Goal: Task Accomplishment & Management: Use online tool/utility

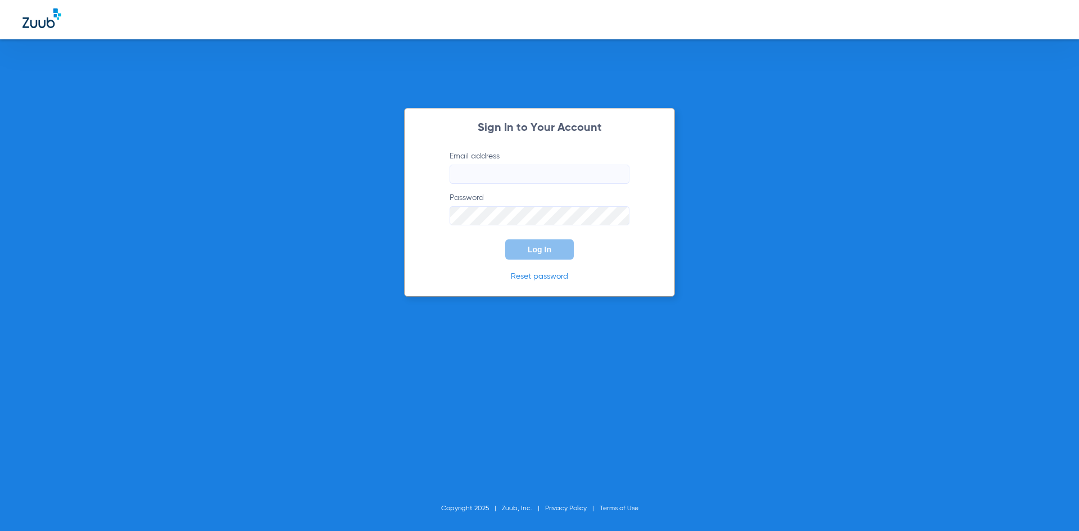
type input "[EMAIL_ADDRESS][DOMAIN_NAME]"
click at [539, 253] on span "Log In" at bounding box center [540, 249] width 24 height 9
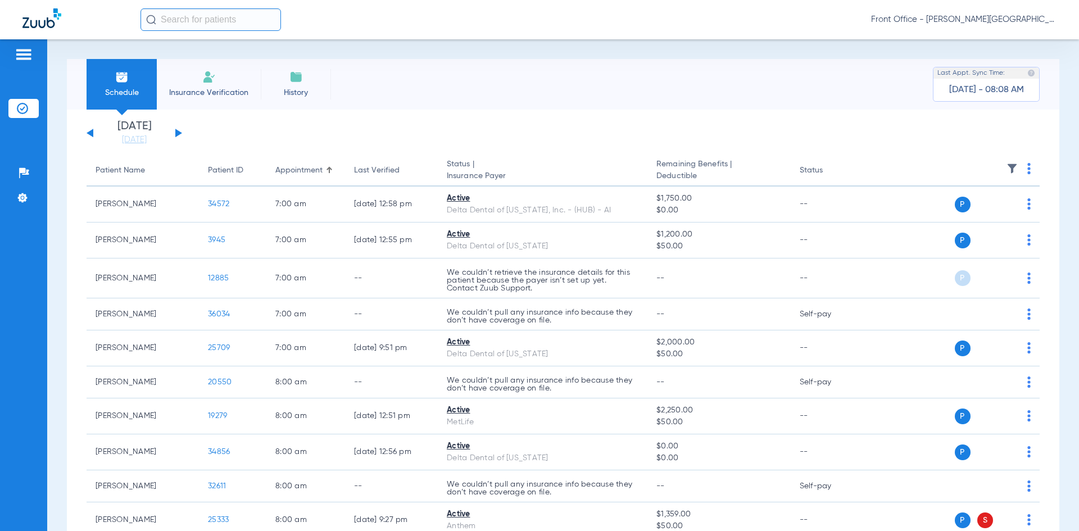
click at [176, 131] on button at bounding box center [178, 133] width 7 height 8
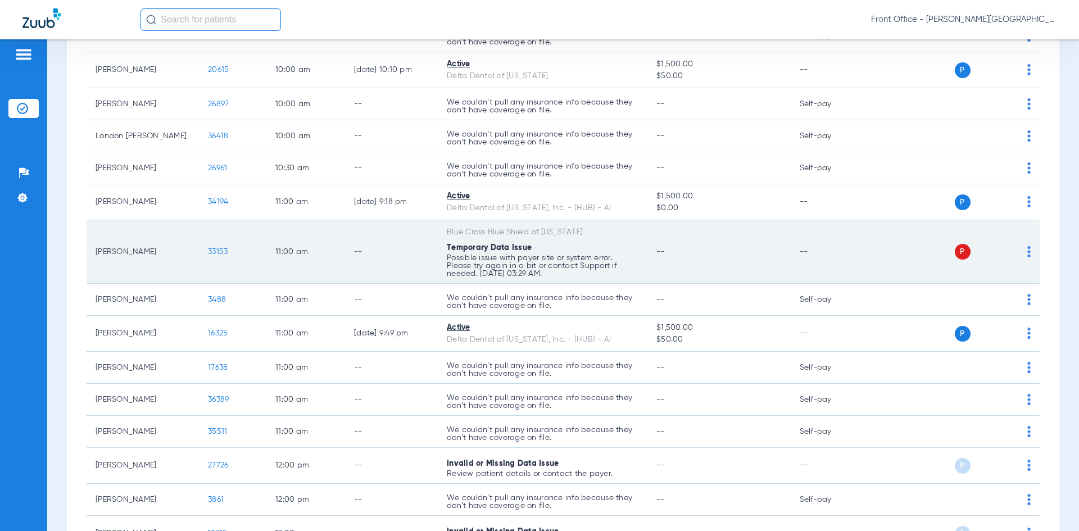
scroll to position [803, 0]
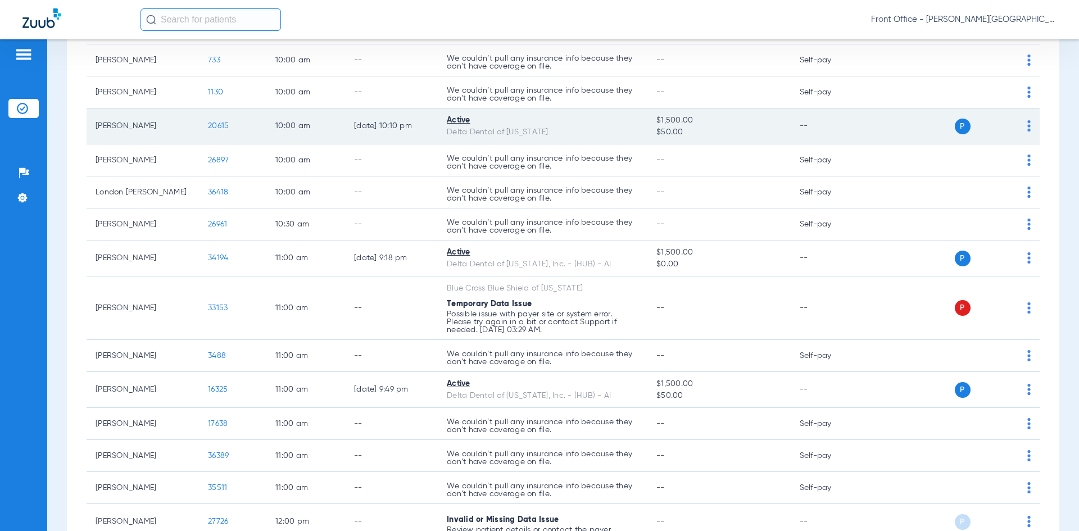
click at [215, 124] on span "20615" at bounding box center [218, 126] width 21 height 8
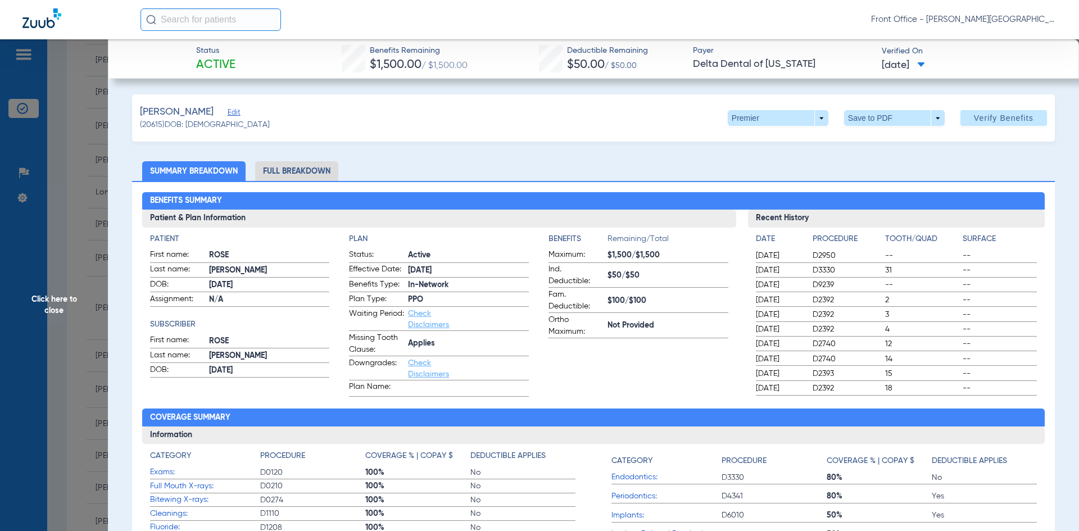
click at [303, 174] on li "Full Breakdown" at bounding box center [296, 171] width 83 height 20
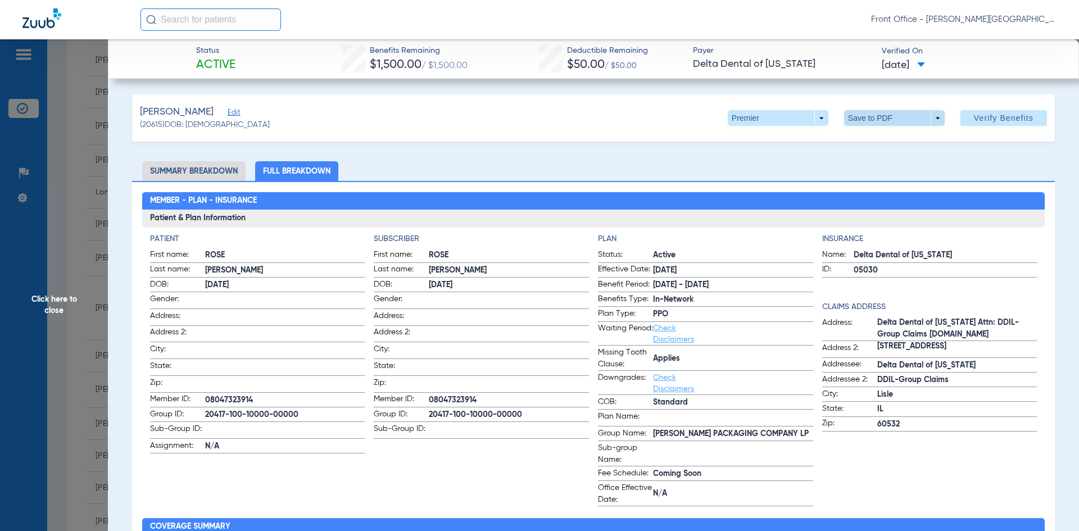
click at [890, 118] on span at bounding box center [893, 118] width 27 height 27
click at [891, 139] on span "Save to PDF" at bounding box center [889, 141] width 44 height 8
click at [92, 187] on span "Click here to close" at bounding box center [54, 304] width 108 height 531
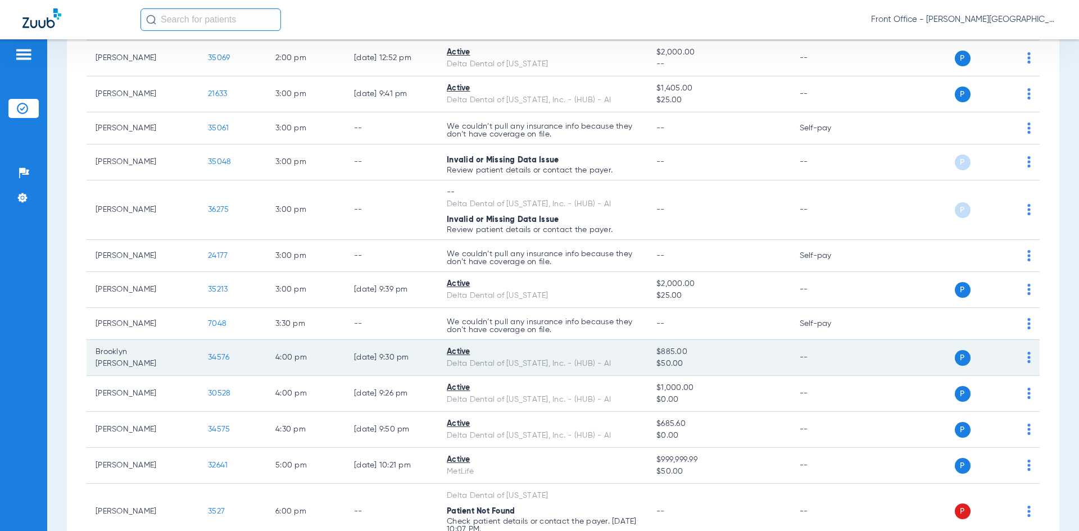
scroll to position [1927, 0]
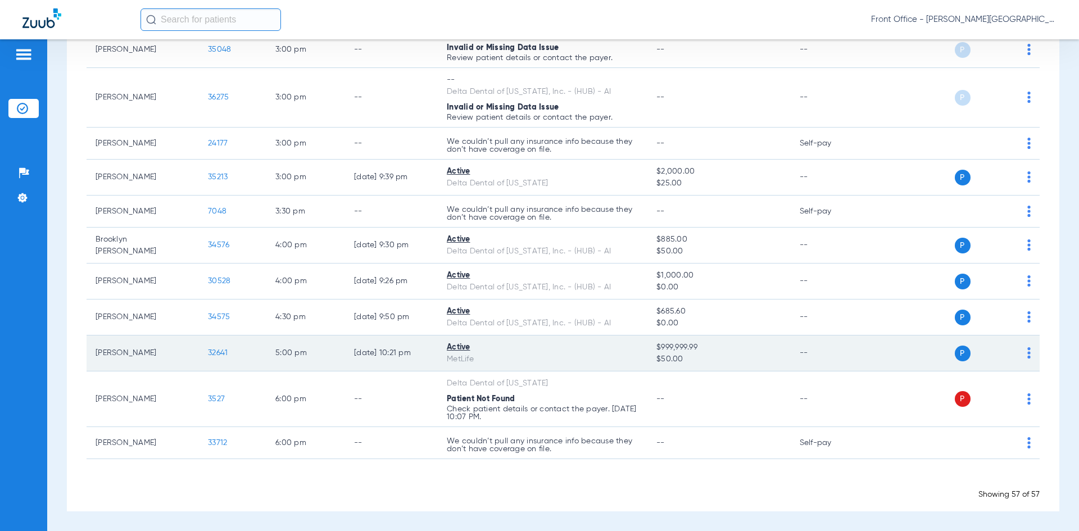
click at [211, 355] on span "32641" at bounding box center [218, 353] width 20 height 8
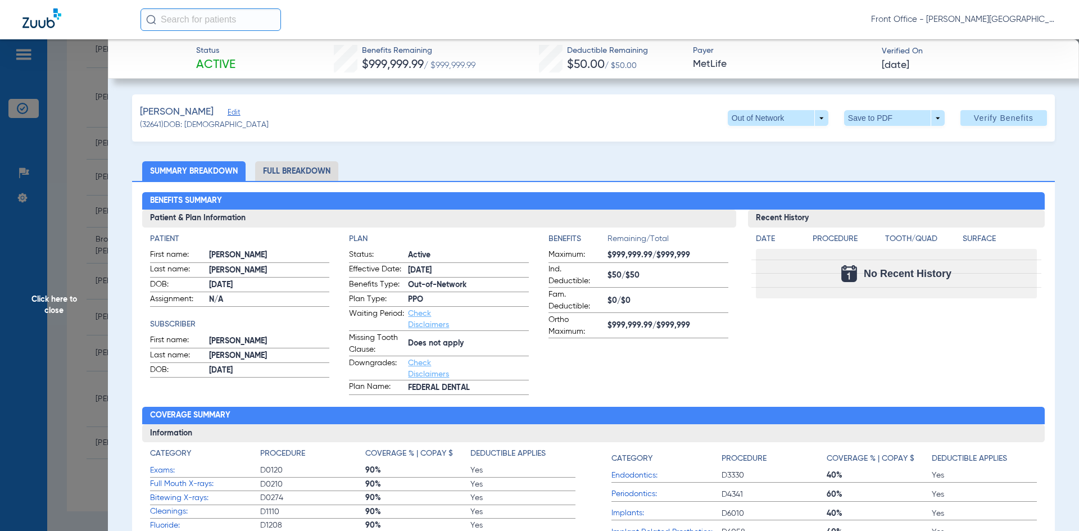
click at [305, 171] on li "Full Breakdown" at bounding box center [296, 171] width 83 height 20
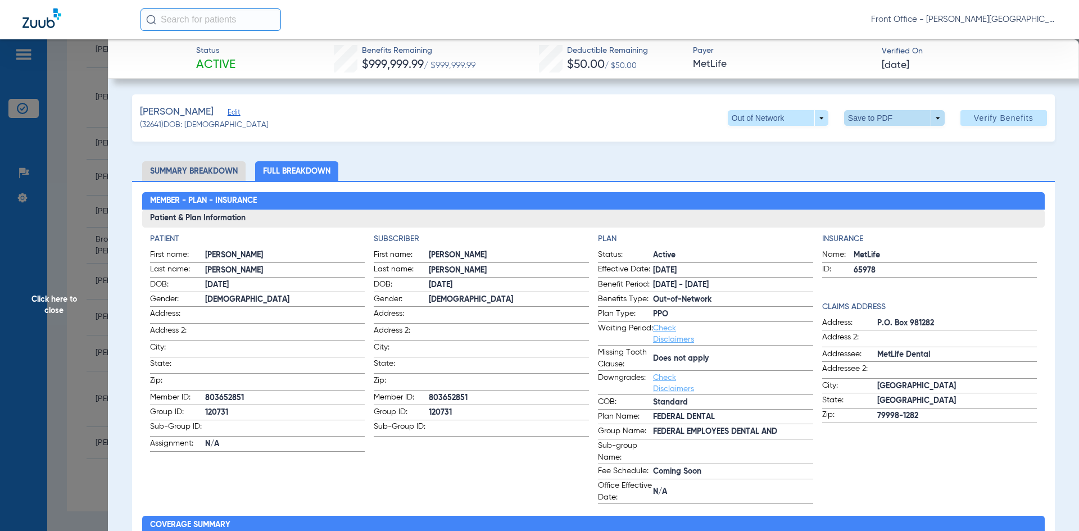
click at [880, 120] on span at bounding box center [893, 118] width 27 height 27
click at [876, 138] on span "Save to PDF" at bounding box center [889, 141] width 44 height 8
click at [83, 269] on span "Click here to close" at bounding box center [54, 304] width 108 height 531
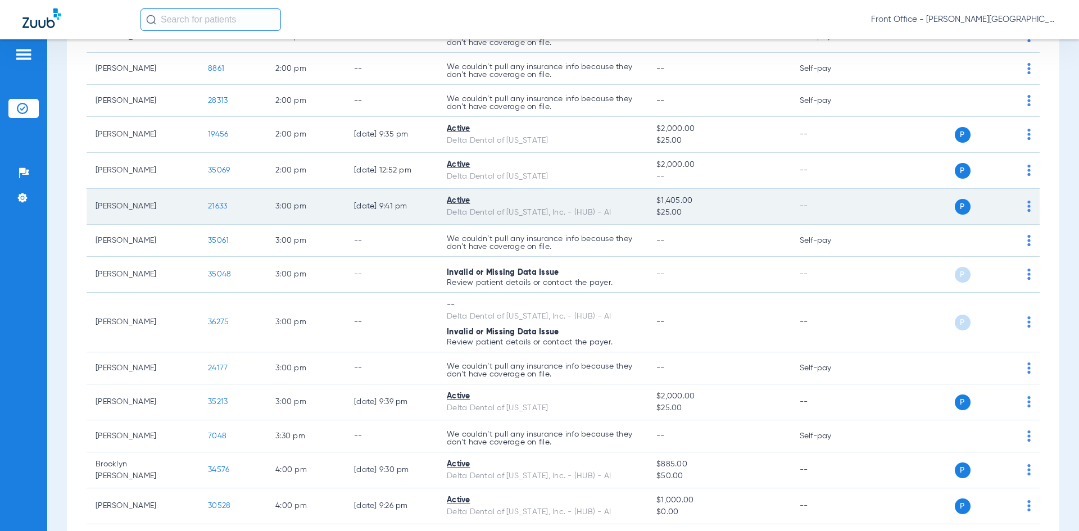
scroll to position [1589, 0]
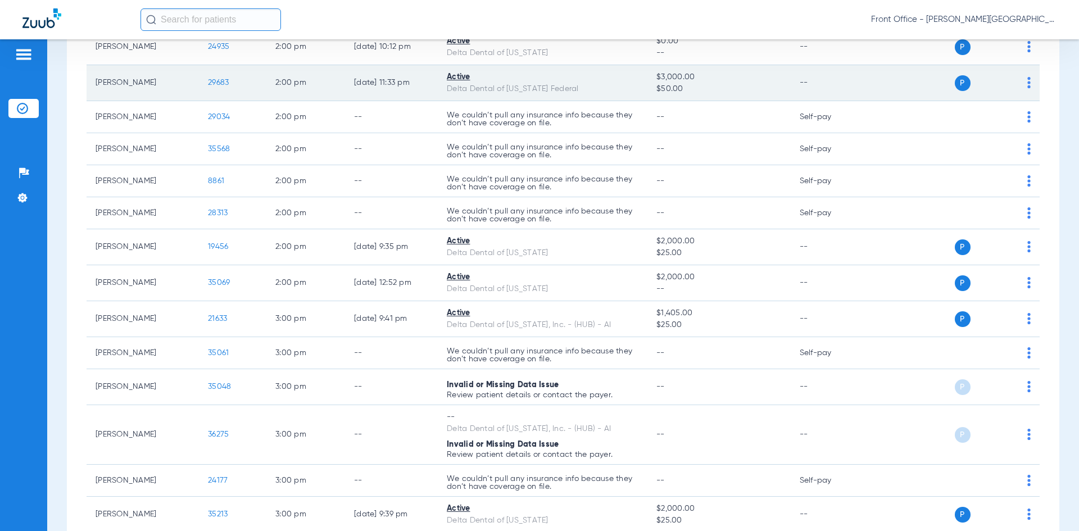
click at [213, 83] on span "29683" at bounding box center [218, 83] width 21 height 8
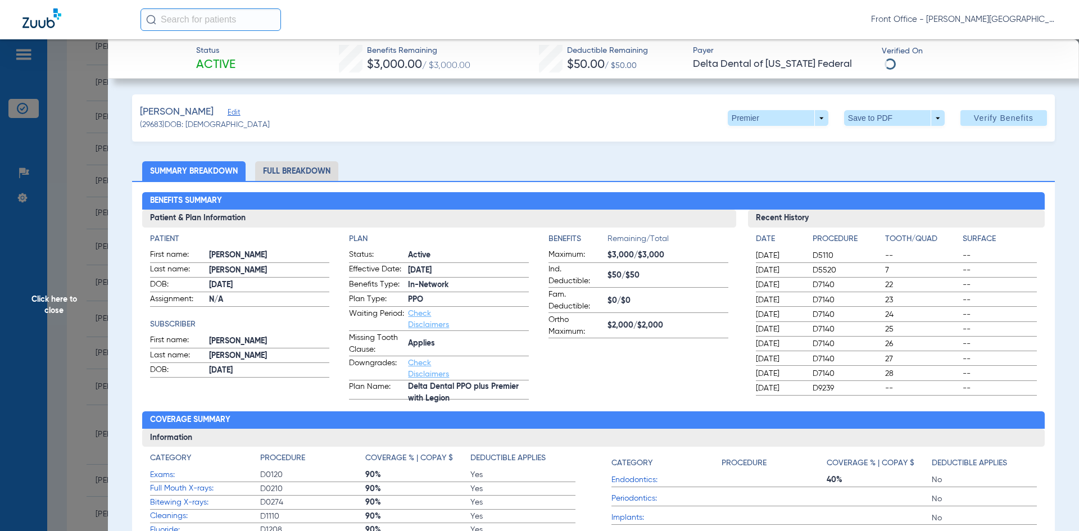
click at [314, 172] on li "Full Breakdown" at bounding box center [296, 171] width 83 height 20
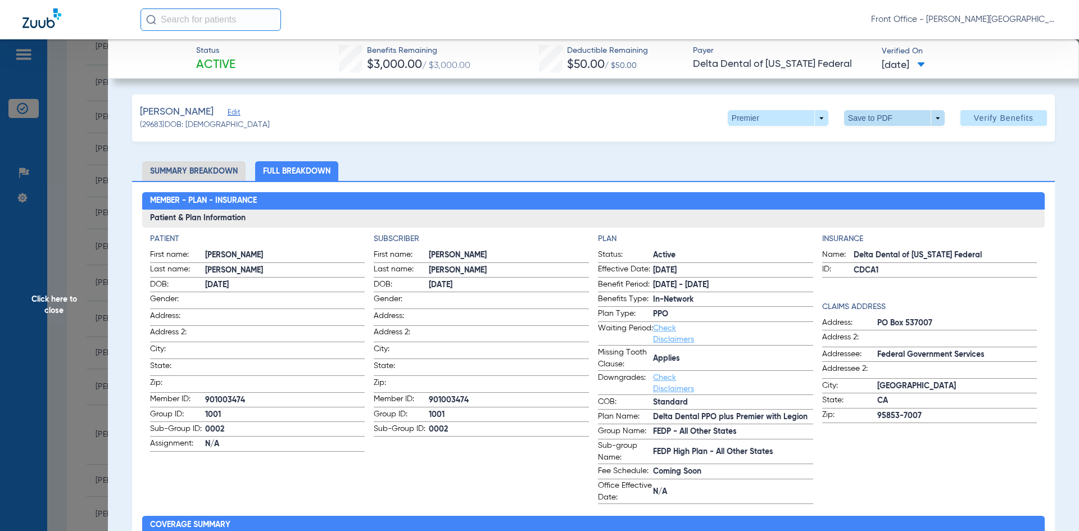
click at [865, 117] on span at bounding box center [894, 118] width 101 height 16
click at [887, 140] on span "Save to PDF" at bounding box center [889, 141] width 44 height 8
click at [87, 272] on span "Click here to close" at bounding box center [54, 304] width 108 height 531
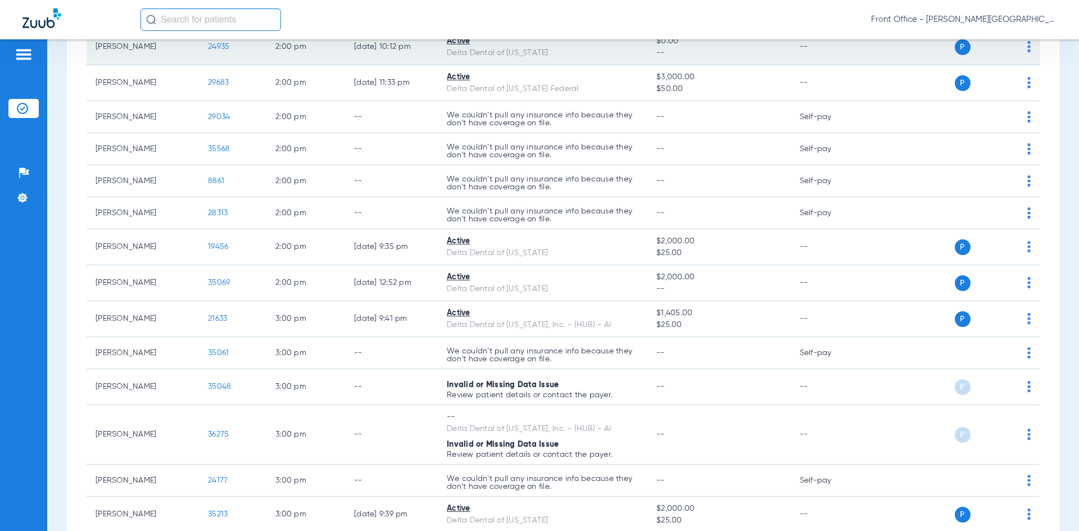
click at [217, 47] on span "24935" at bounding box center [218, 47] width 21 height 8
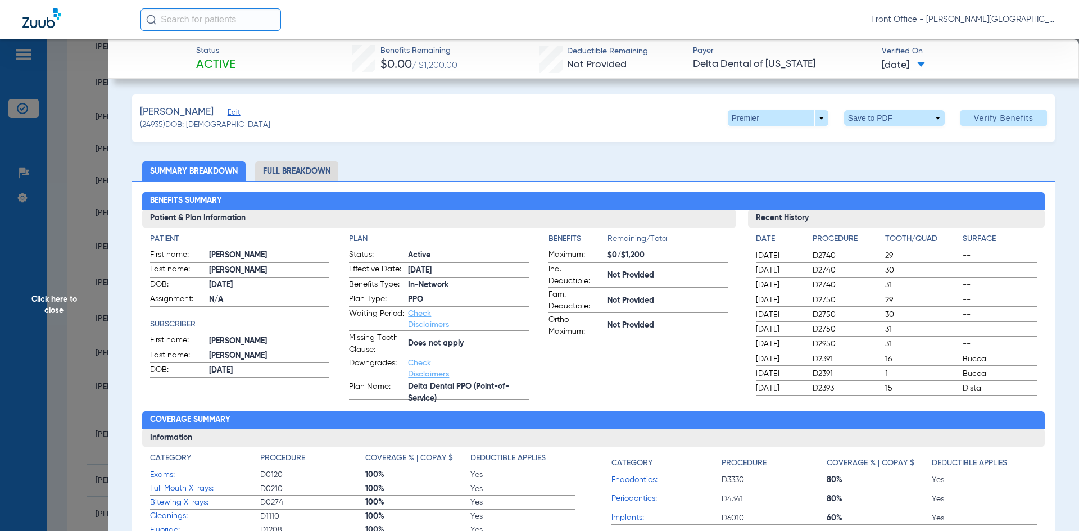
click at [288, 168] on li "Full Breakdown" at bounding box center [296, 171] width 83 height 20
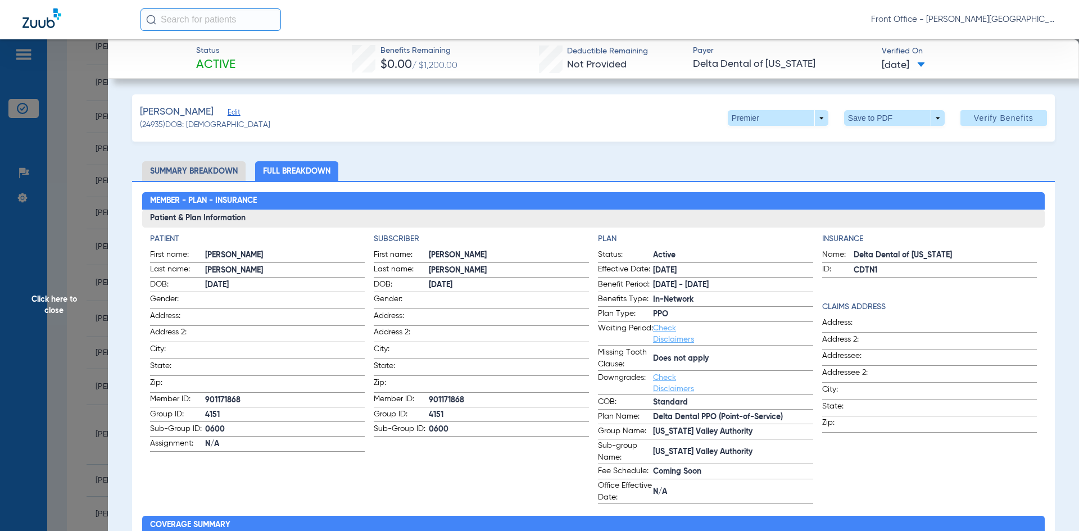
click at [867, 126] on div "[PERSON_NAME] (24935) DOB: [DEMOGRAPHIC_DATA] Premier arrow_drop_down Save to P…" at bounding box center [593, 117] width 923 height 47
click at [866, 120] on span at bounding box center [894, 118] width 101 height 16
click at [882, 142] on span "Save to PDF" at bounding box center [889, 141] width 44 height 8
click at [102, 247] on span "Click here to close" at bounding box center [54, 304] width 108 height 531
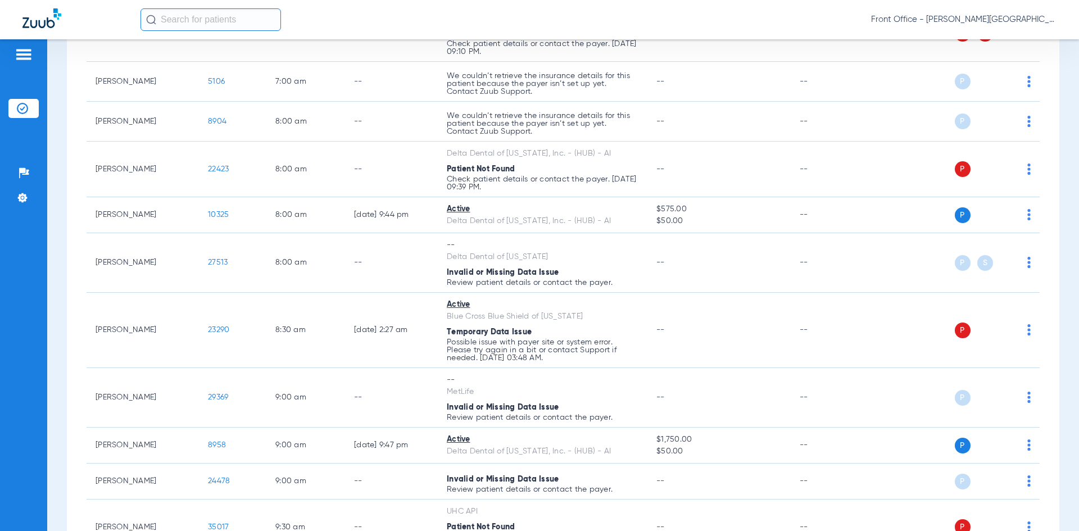
scroll to position [0, 0]
